Goal: Task Accomplishment & Management: Use online tool/utility

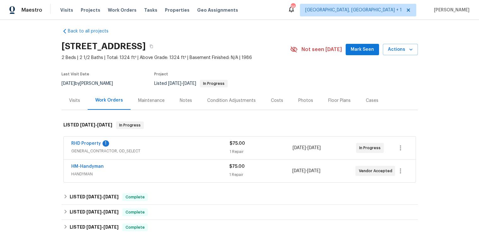
scroll to position [5, 0]
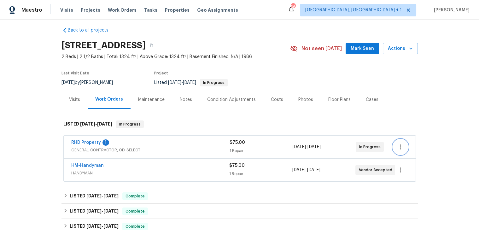
click at [404, 147] on icon "button" at bounding box center [401, 147] width 8 height 8
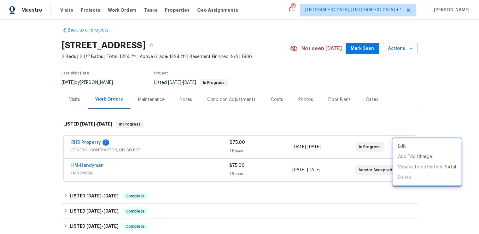
click at [345, 123] on div at bounding box center [239, 117] width 479 height 234
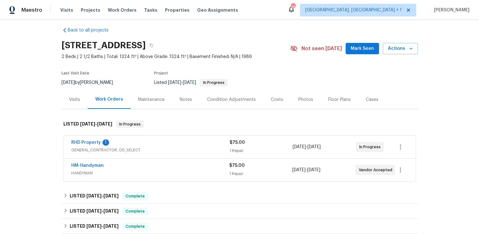
click at [87, 140] on span "RHD Property" at bounding box center [86, 143] width 30 height 6
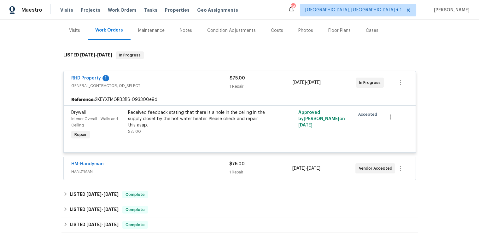
scroll to position [75, 0]
click at [88, 76] on link "RHD Property" at bounding box center [86, 78] width 30 height 4
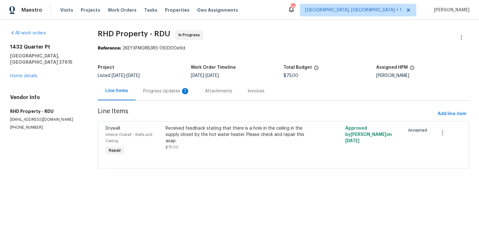
click at [160, 90] on div "Progress Updates 1" at bounding box center [166, 91] width 47 height 6
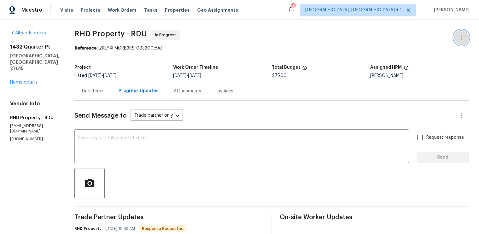
click at [464, 36] on icon "button" at bounding box center [462, 38] width 8 height 8
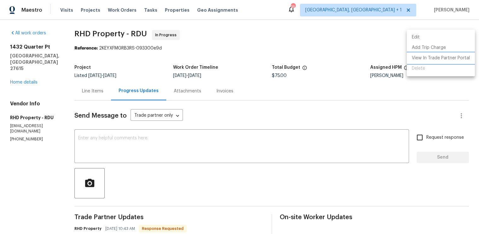
click at [449, 59] on li "View In Trade Partner Portal" at bounding box center [441, 58] width 68 height 10
